Goal: Check status: Check status

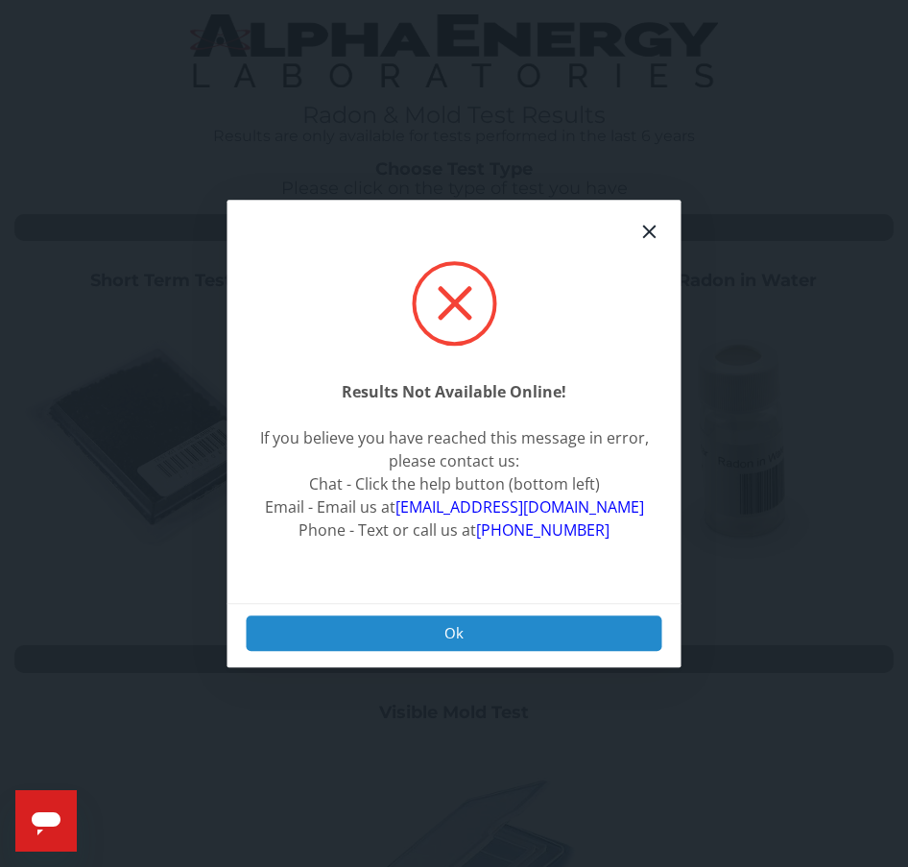
click at [558, 622] on button "Ok" at bounding box center [455, 633] width 416 height 36
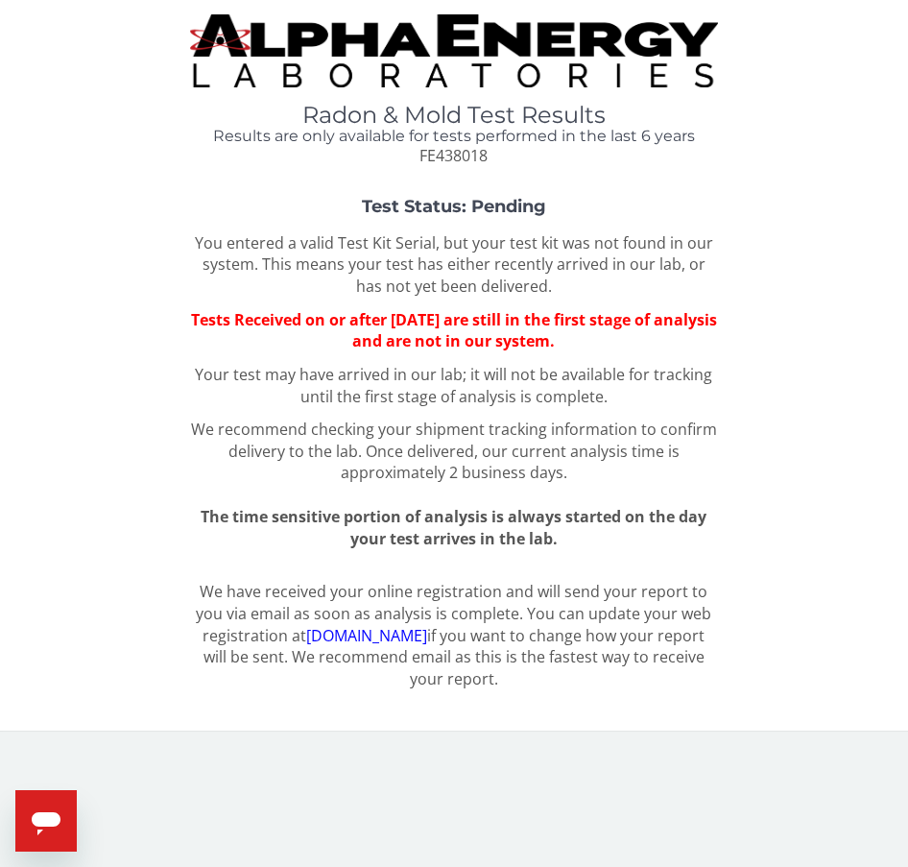
click at [444, 202] on strong "Test Status: Pending" at bounding box center [454, 206] width 184 height 21
